Goal: Information Seeking & Learning: Check status

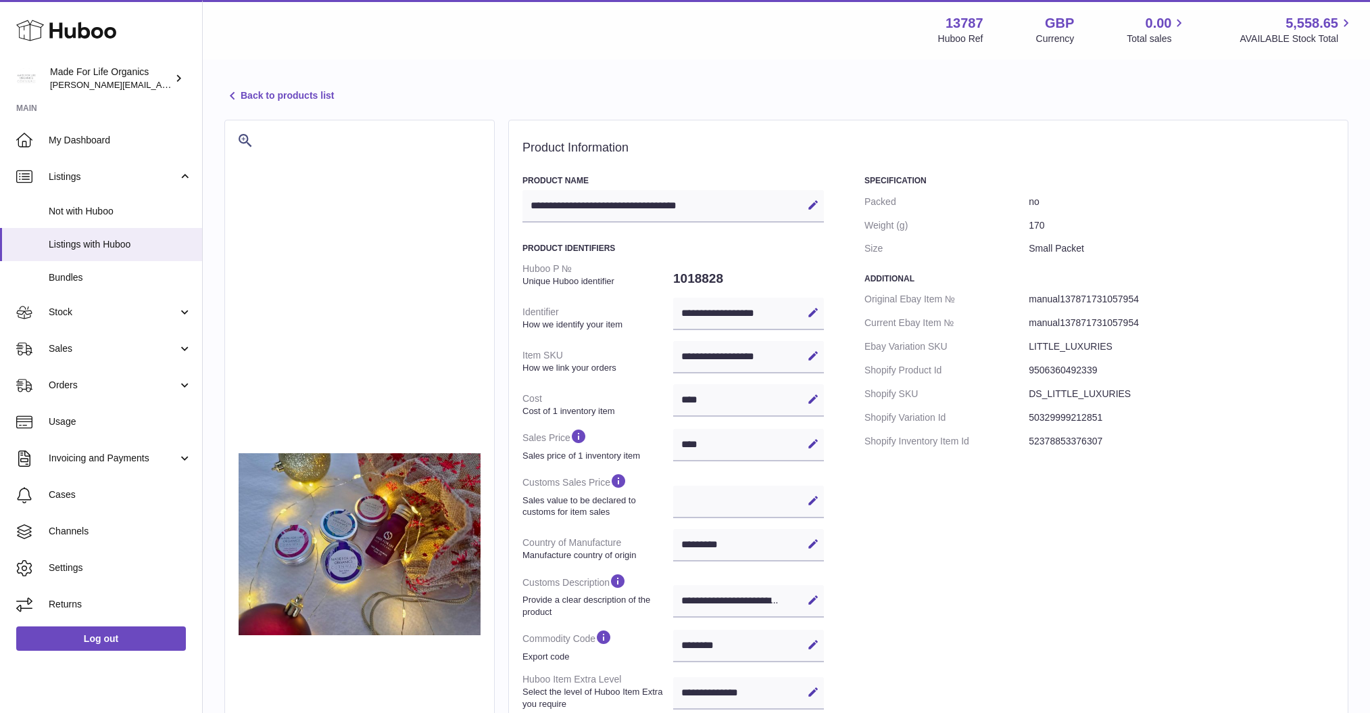
select select "***"
select select "****"
click at [70, 495] on span "Cases" at bounding box center [120, 494] width 143 height 13
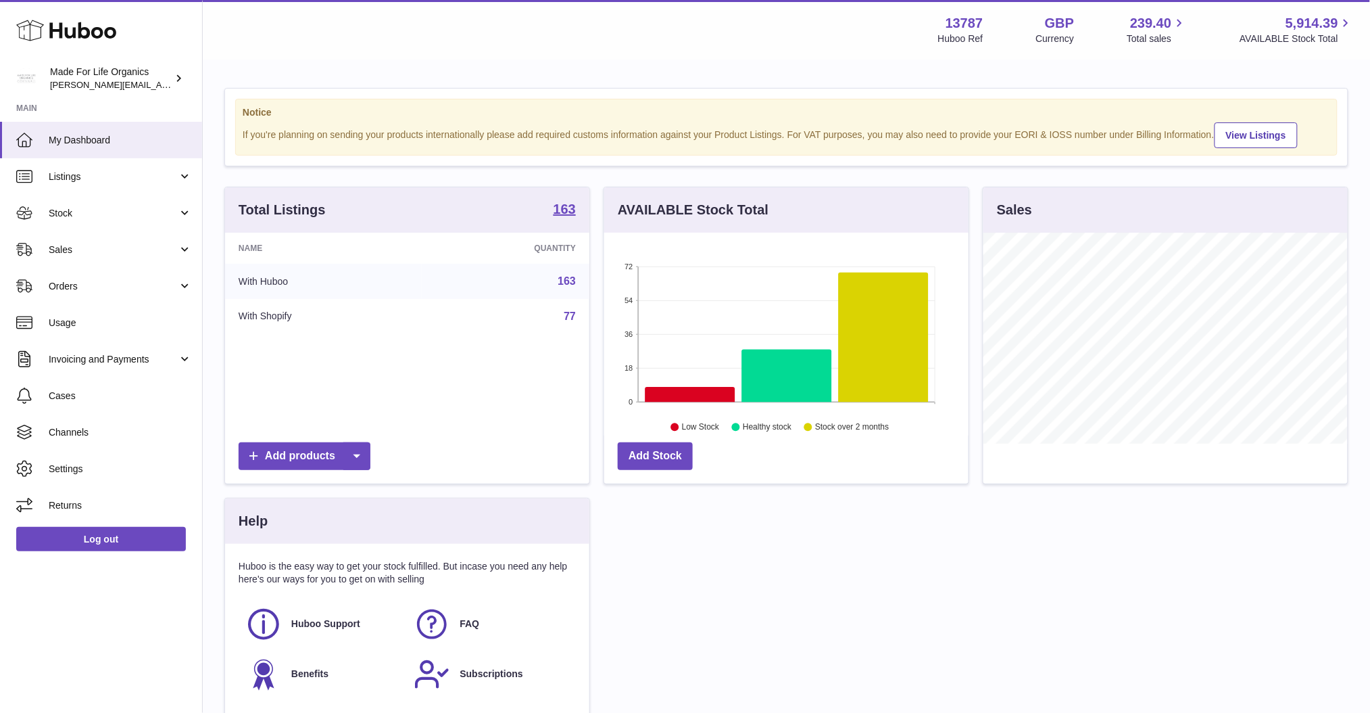
scroll to position [210, 364]
click at [70, 399] on span "Cases" at bounding box center [120, 395] width 143 height 13
click at [78, 245] on span "Sales" at bounding box center [113, 249] width 129 height 13
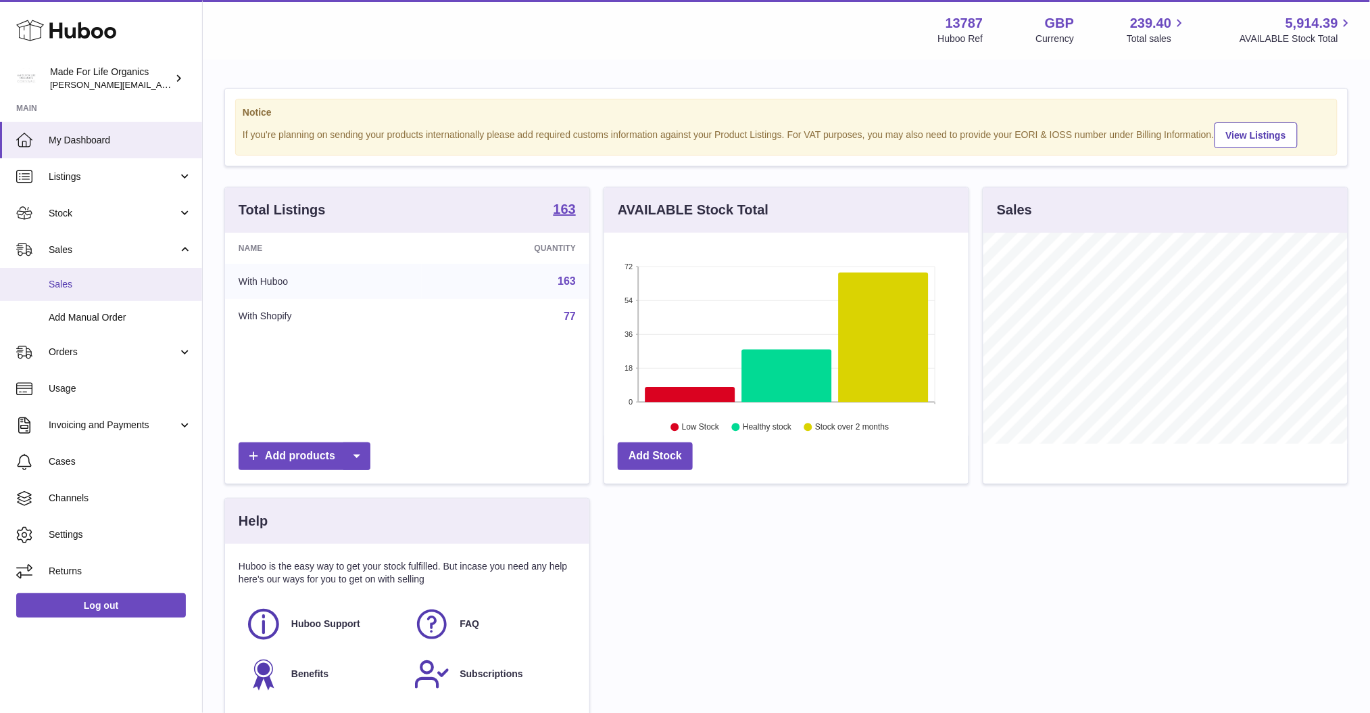
click at [83, 285] on span "Sales" at bounding box center [120, 284] width 143 height 13
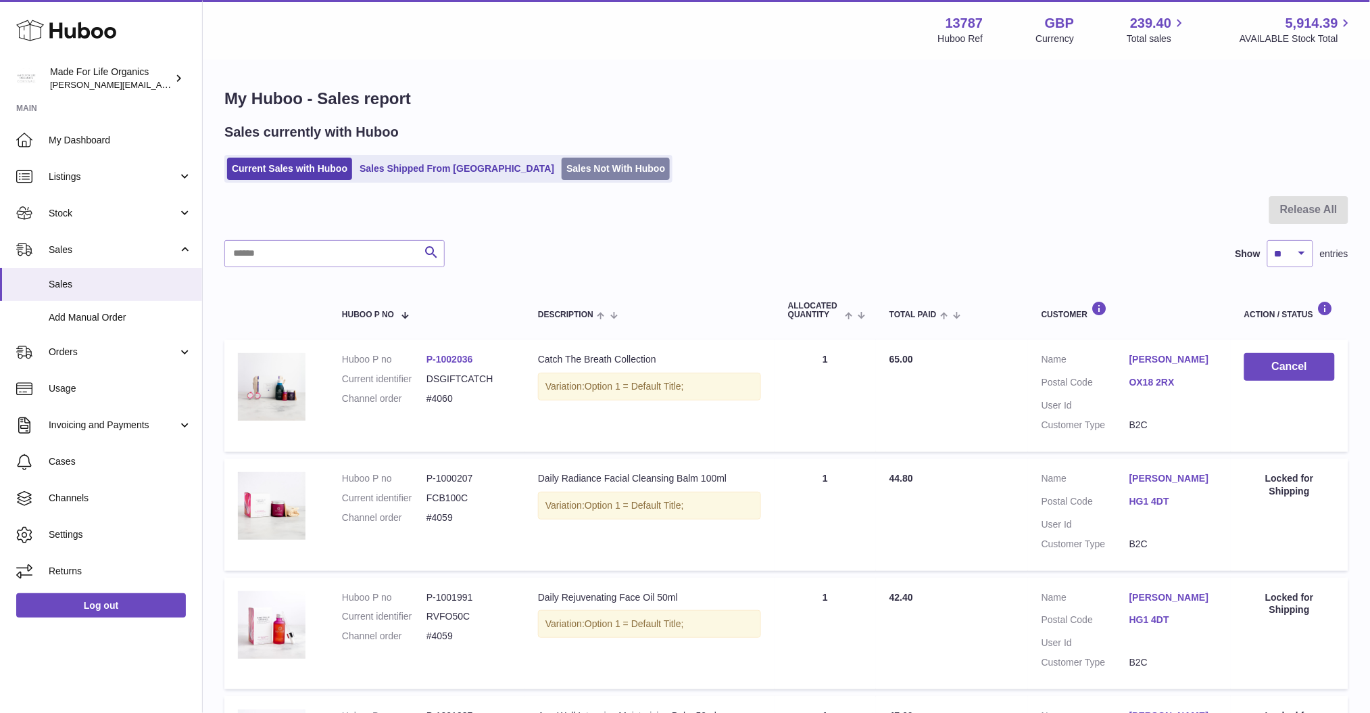
click at [562, 160] on link "Sales Not With Huboo" at bounding box center [616, 169] width 108 height 22
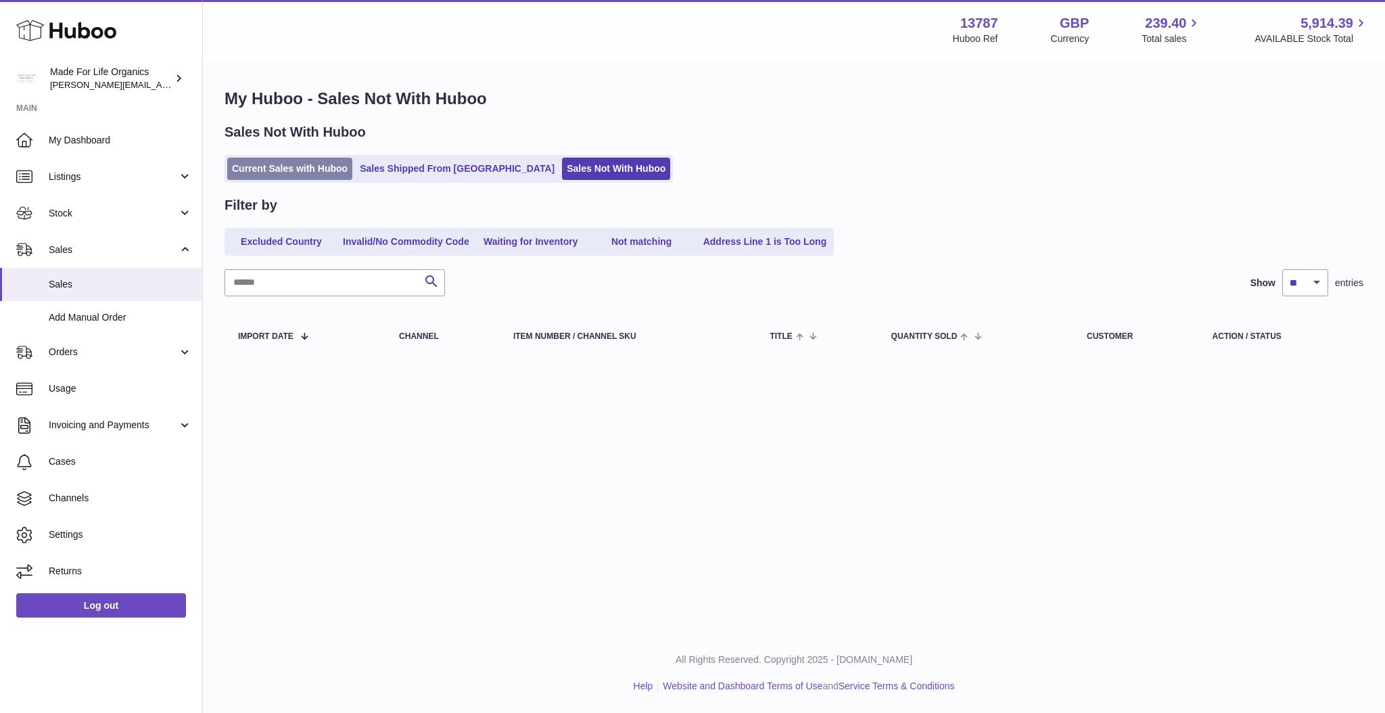
click at [294, 170] on link "Current Sales with Huboo" at bounding box center [289, 169] width 125 height 22
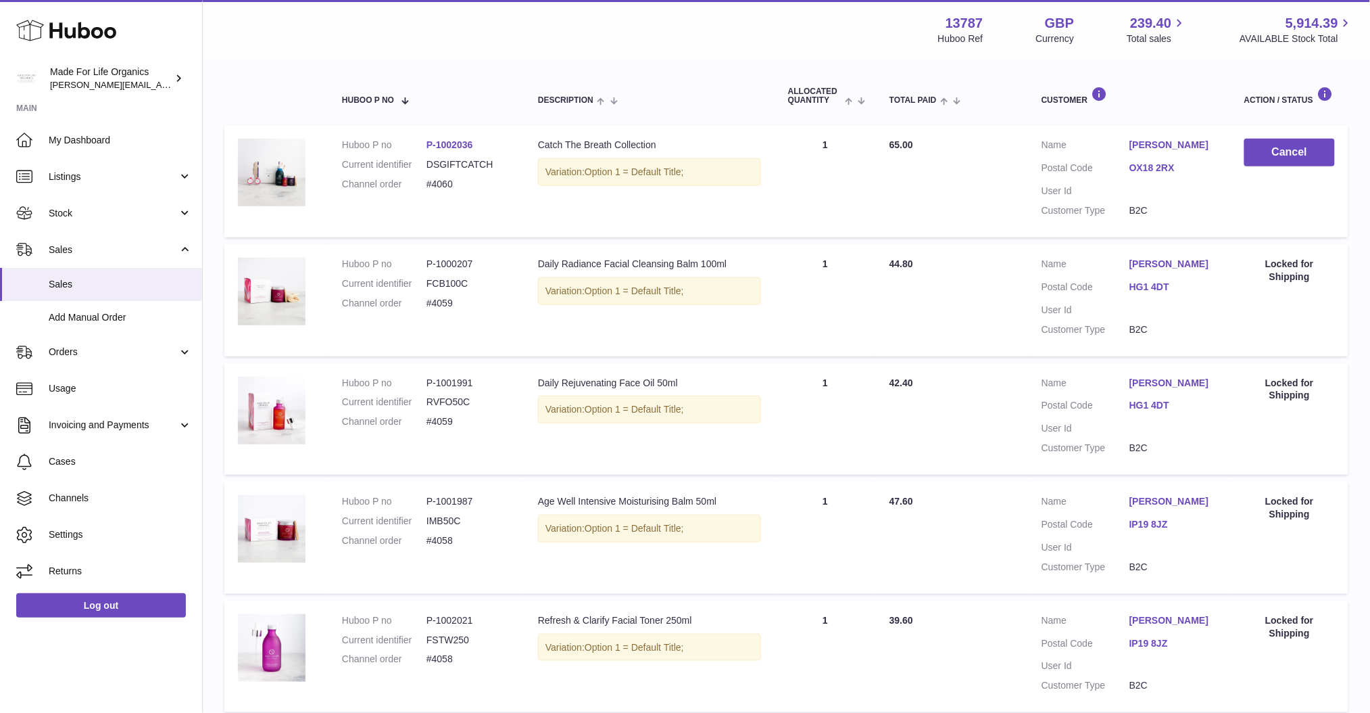
scroll to position [55, 0]
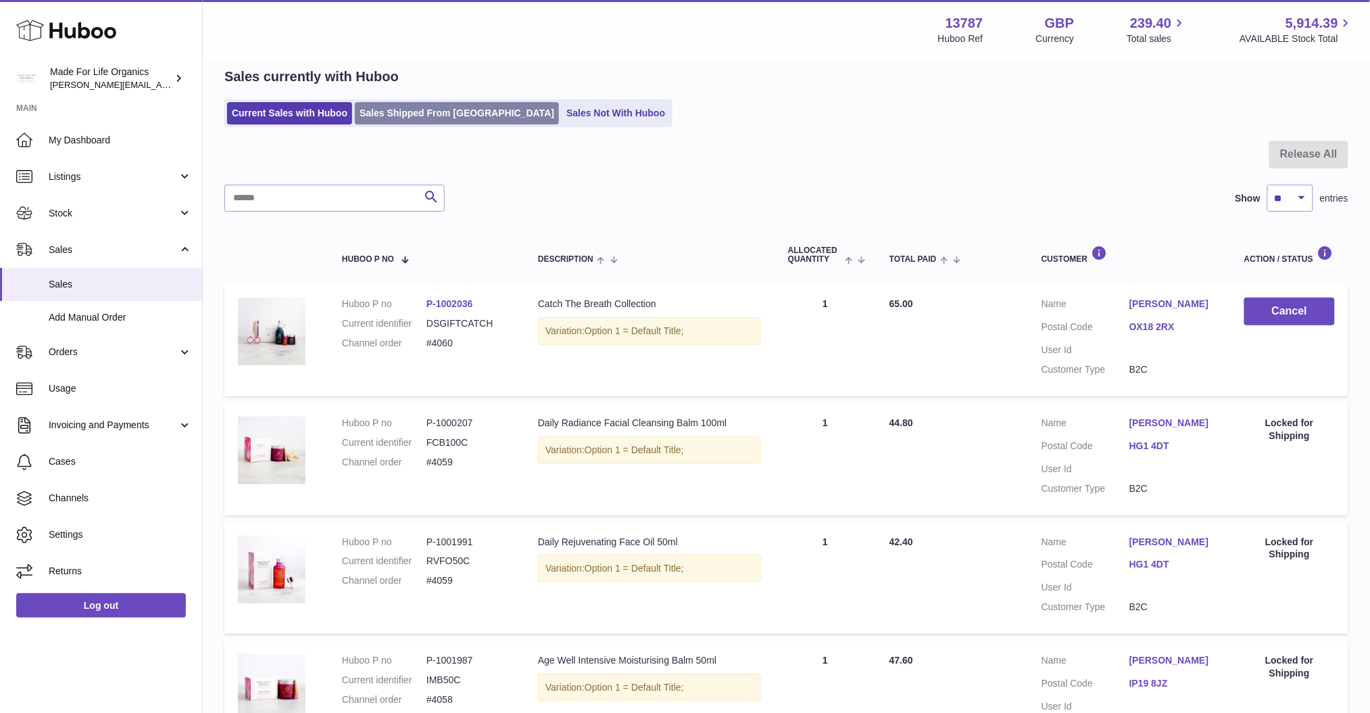
click at [420, 114] on link "Sales Shipped From [GEOGRAPHIC_DATA]" at bounding box center [457, 113] width 204 height 22
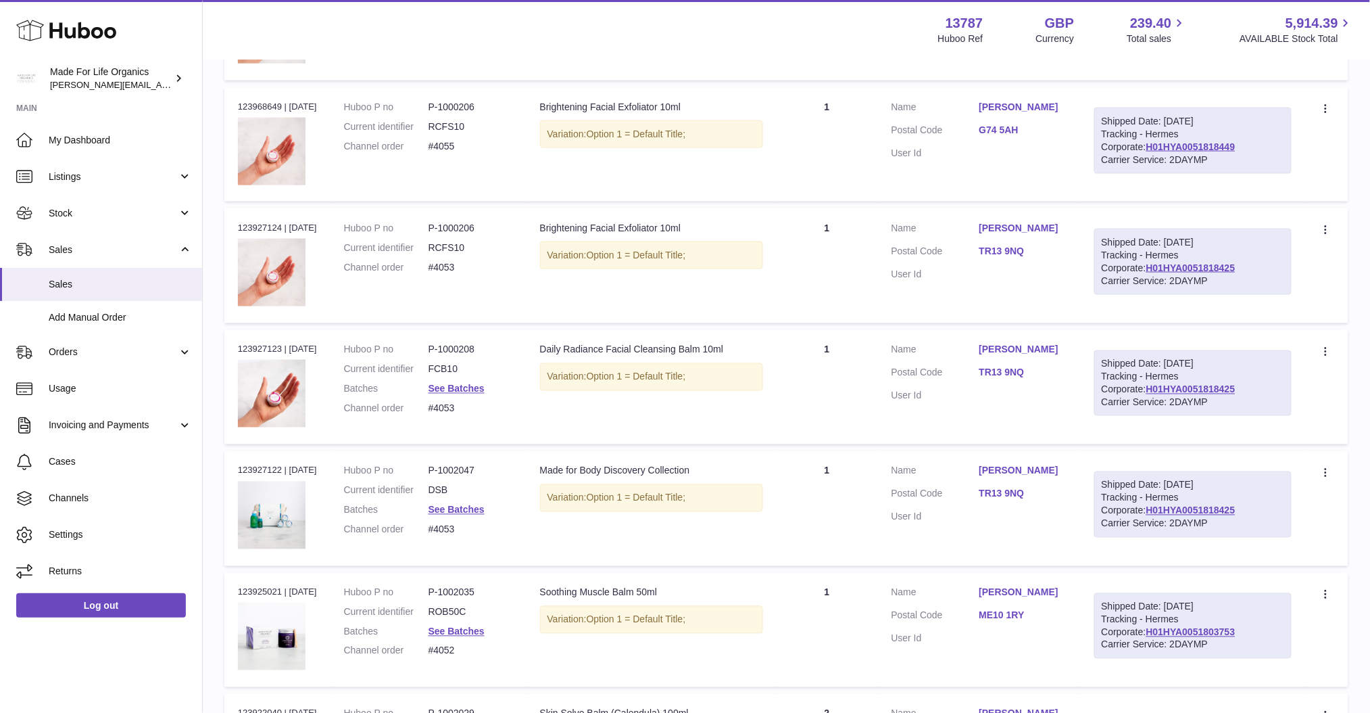
scroll to position [631, 0]
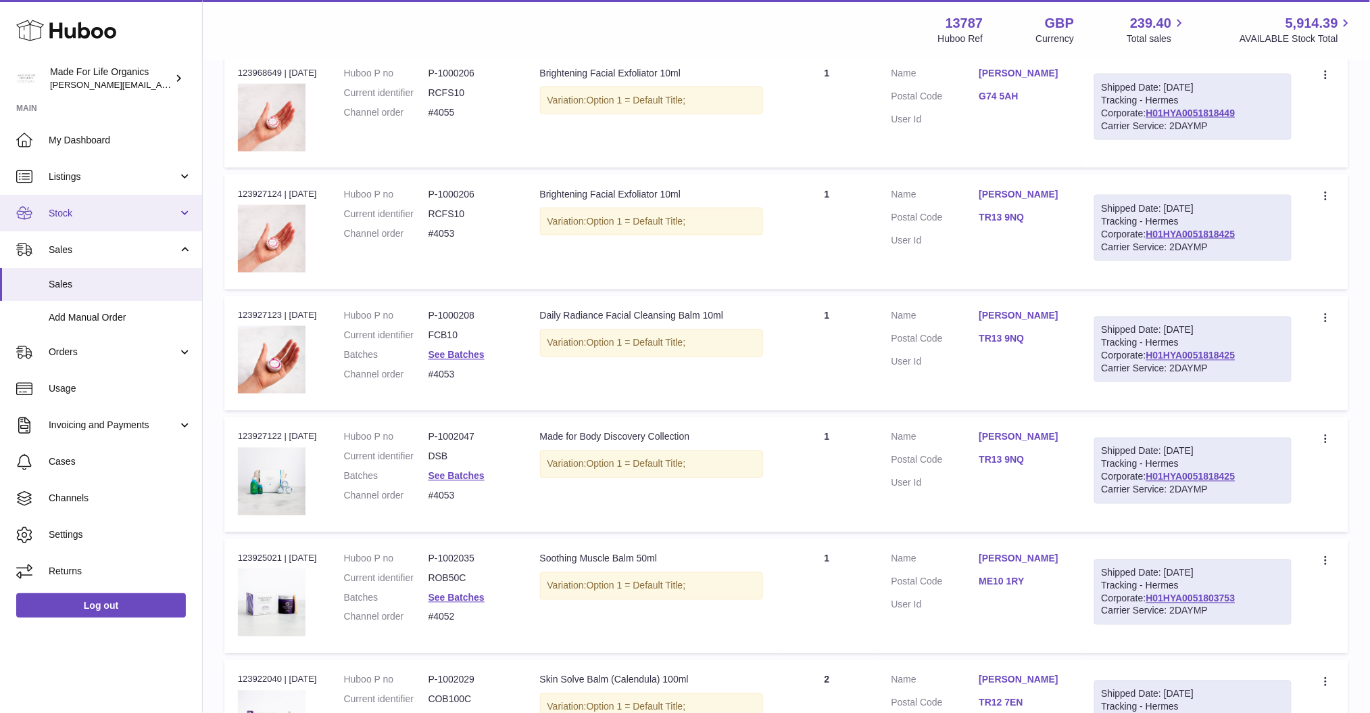
click at [91, 213] on span "Stock" at bounding box center [113, 213] width 129 height 13
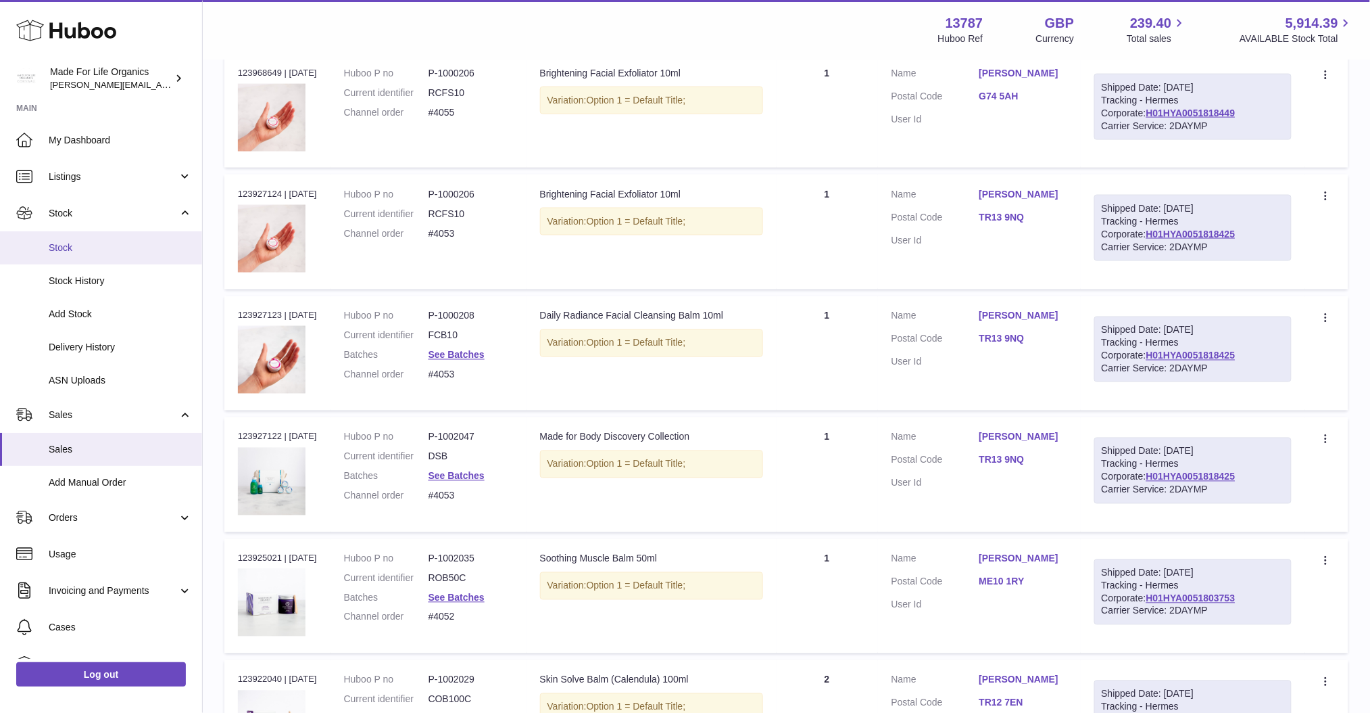
click at [91, 253] on span "Stock" at bounding box center [120, 247] width 143 height 13
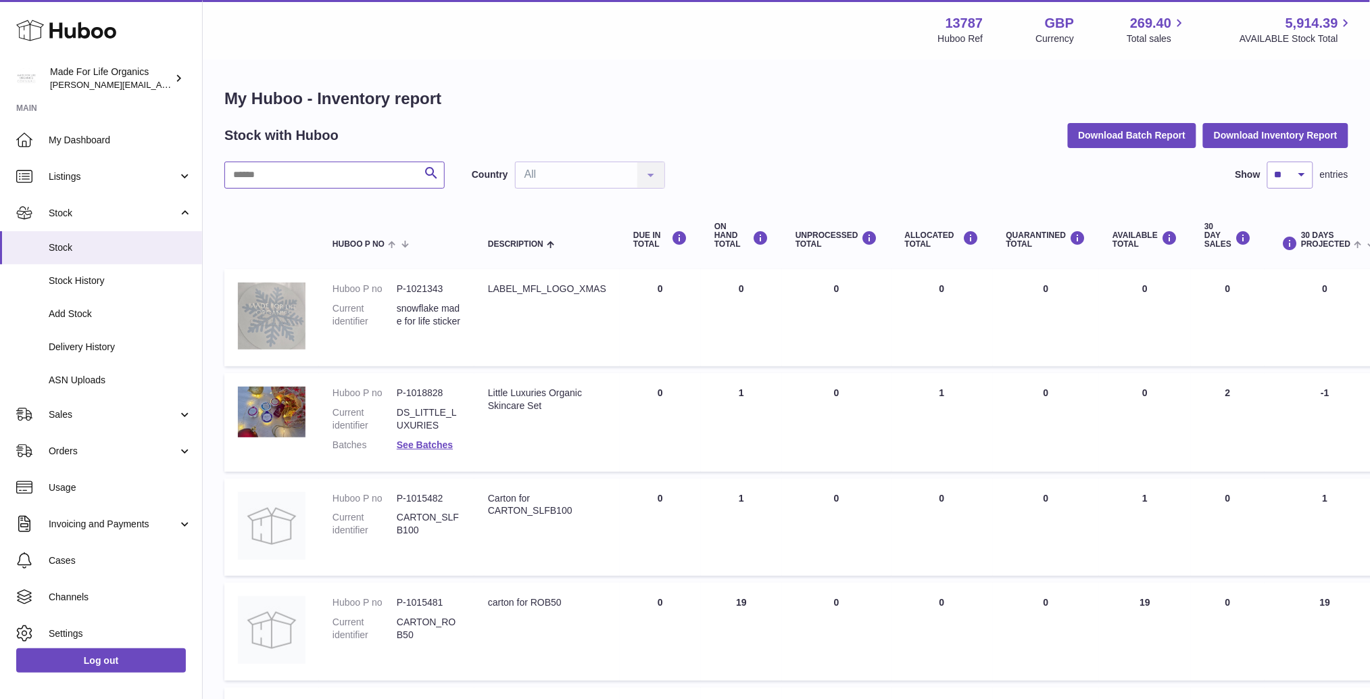
click at [285, 180] on input "text" at bounding box center [334, 175] width 220 height 27
type input "******"
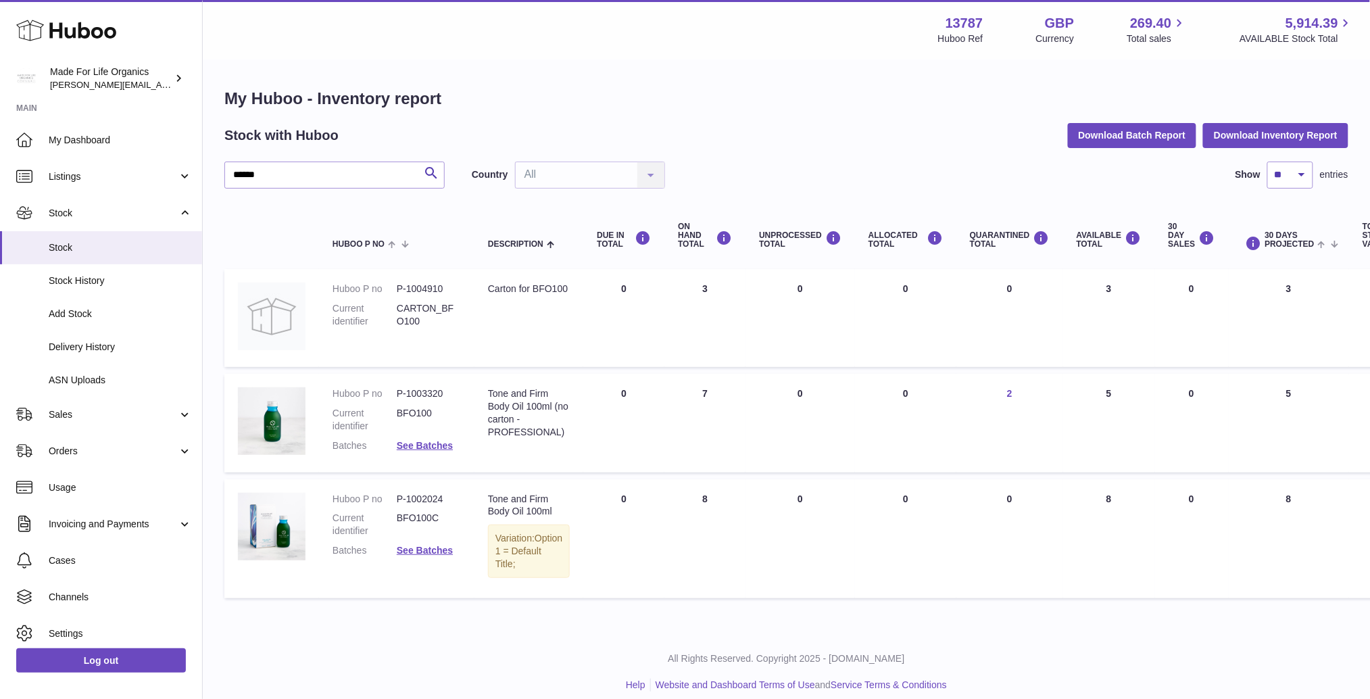
click at [1007, 392] on link "2" at bounding box center [1009, 393] width 5 height 11
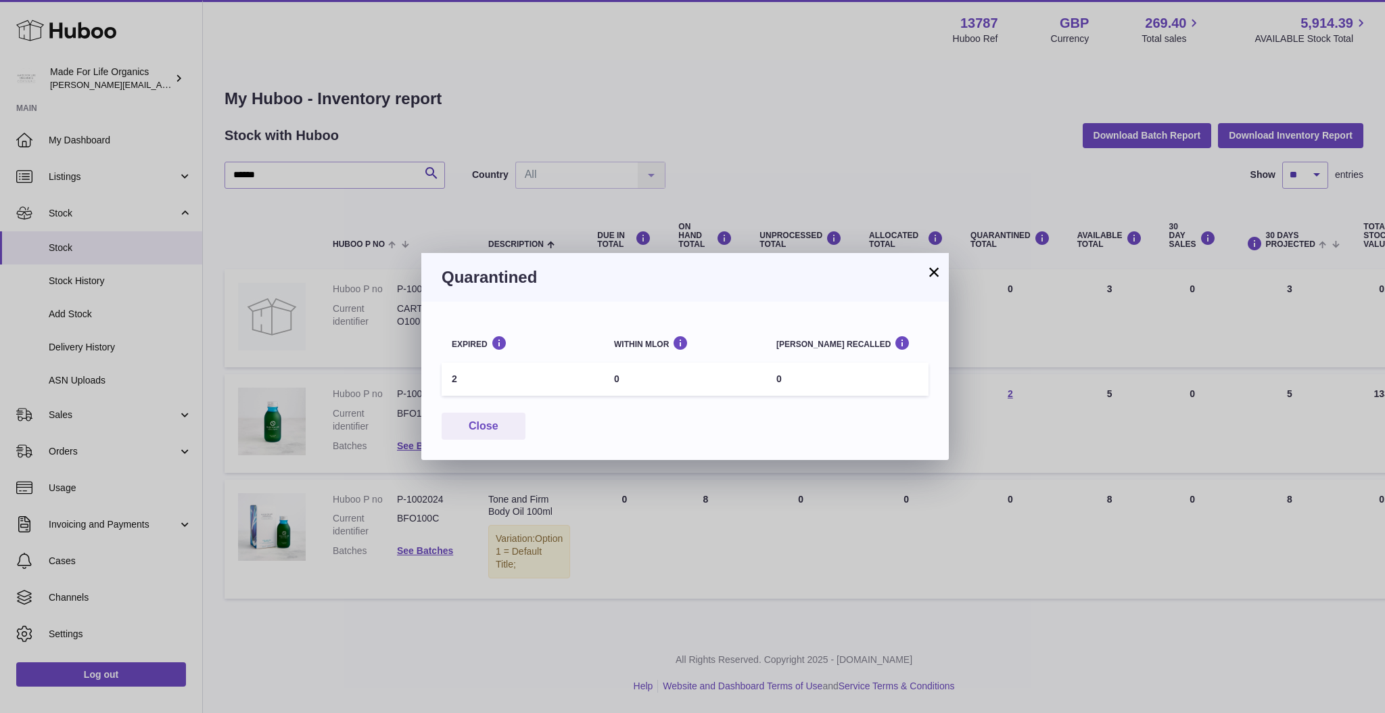
click at [930, 270] on button "×" at bounding box center [933, 272] width 16 height 16
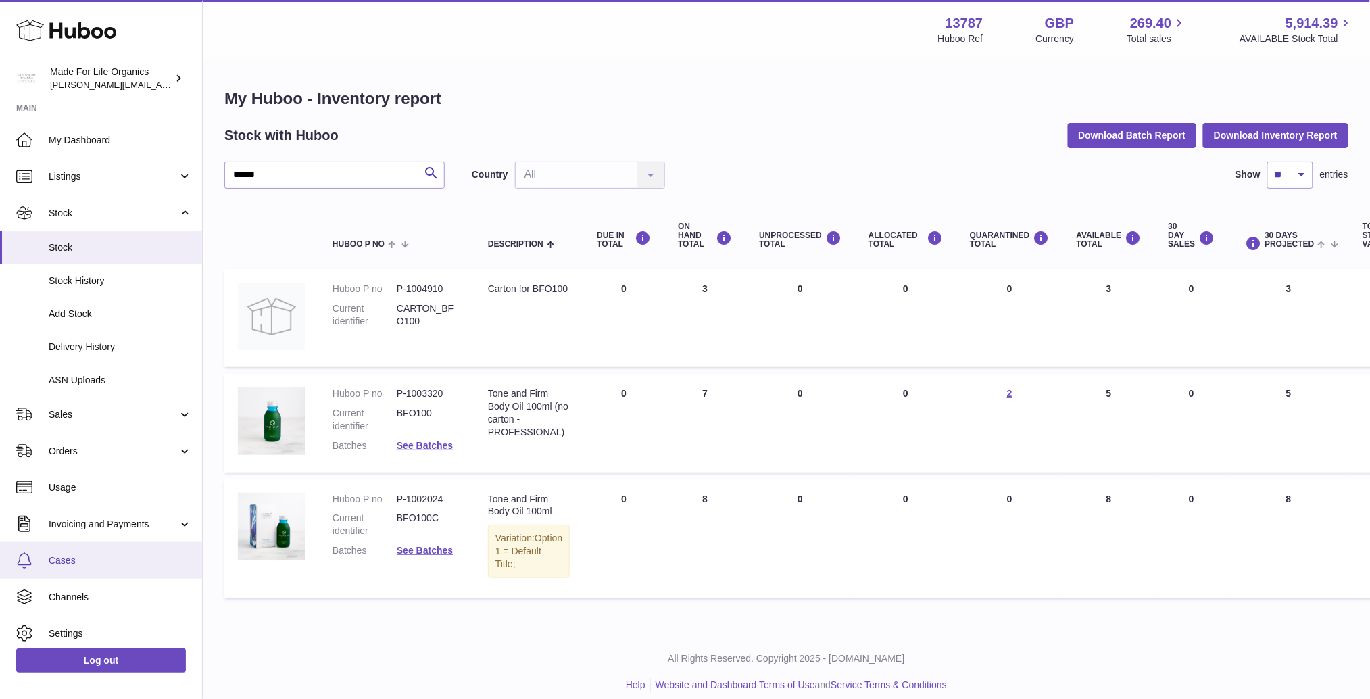
click at [78, 565] on span "Cases" at bounding box center [120, 560] width 143 height 13
